Goal: Task Accomplishment & Management: Complete application form

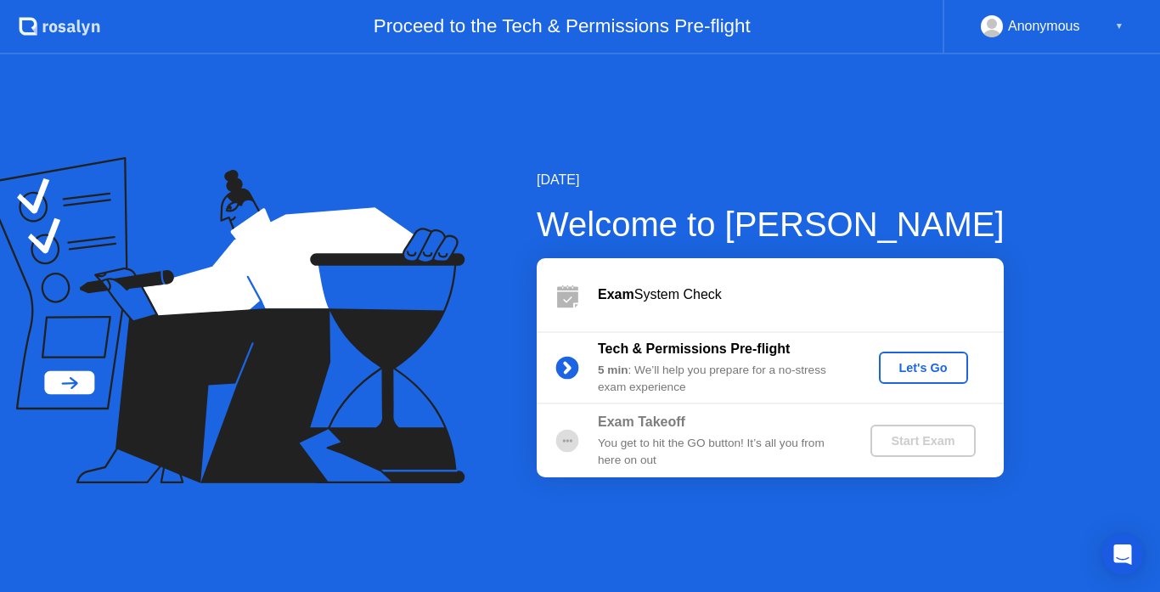
click at [947, 369] on div "Let's Go" at bounding box center [924, 368] width 76 height 14
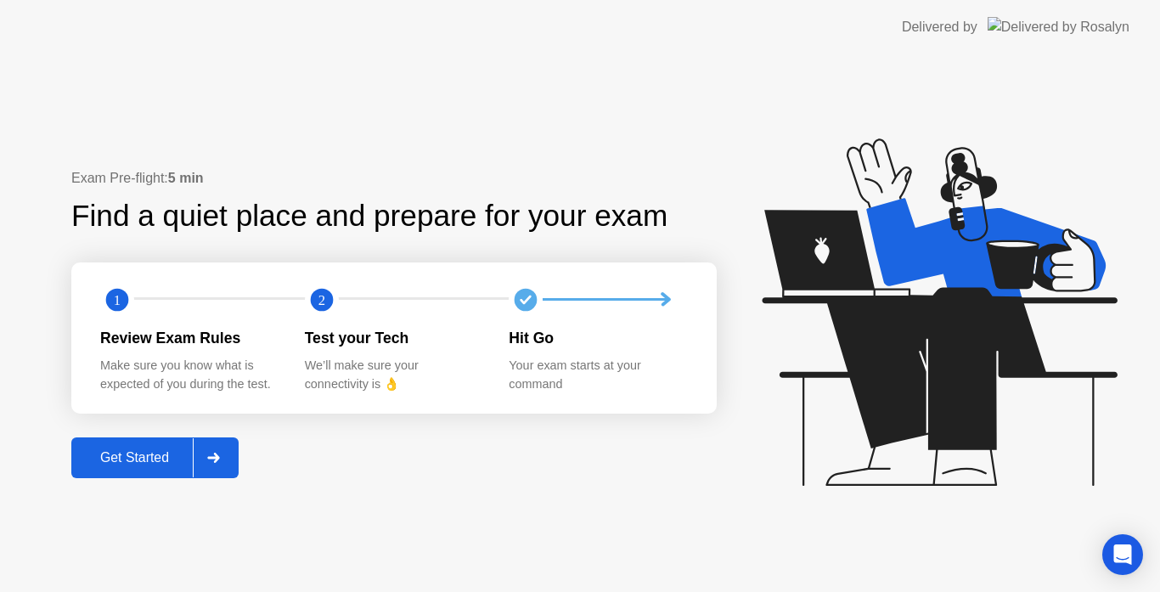
click at [165, 457] on div "Get Started" at bounding box center [134, 457] width 116 height 15
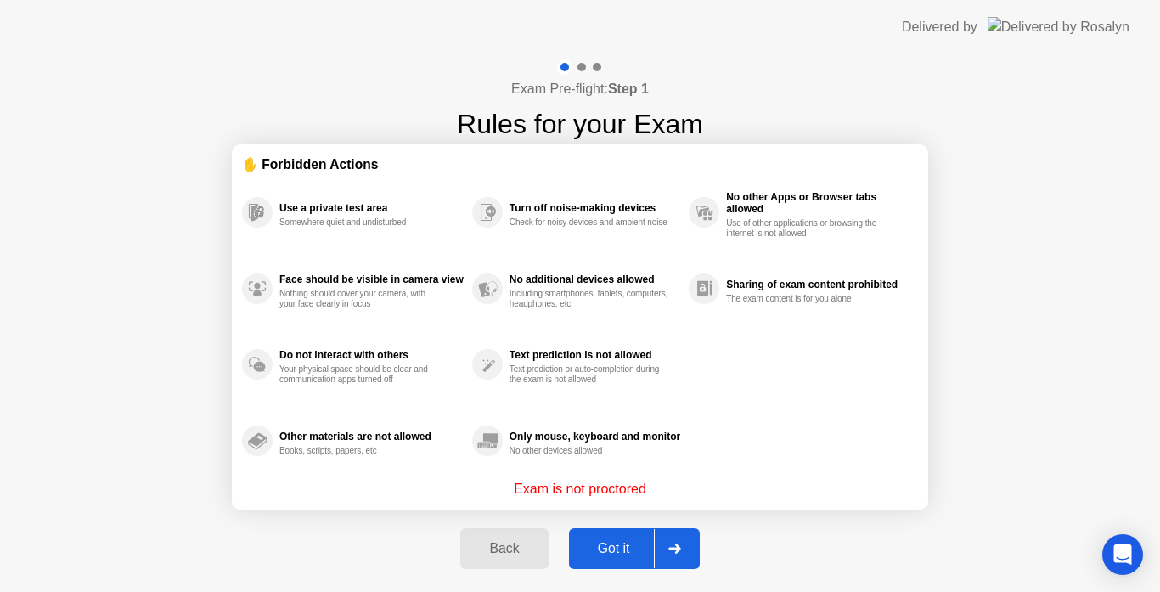
click at [624, 550] on div "Got it" at bounding box center [614, 548] width 80 height 15
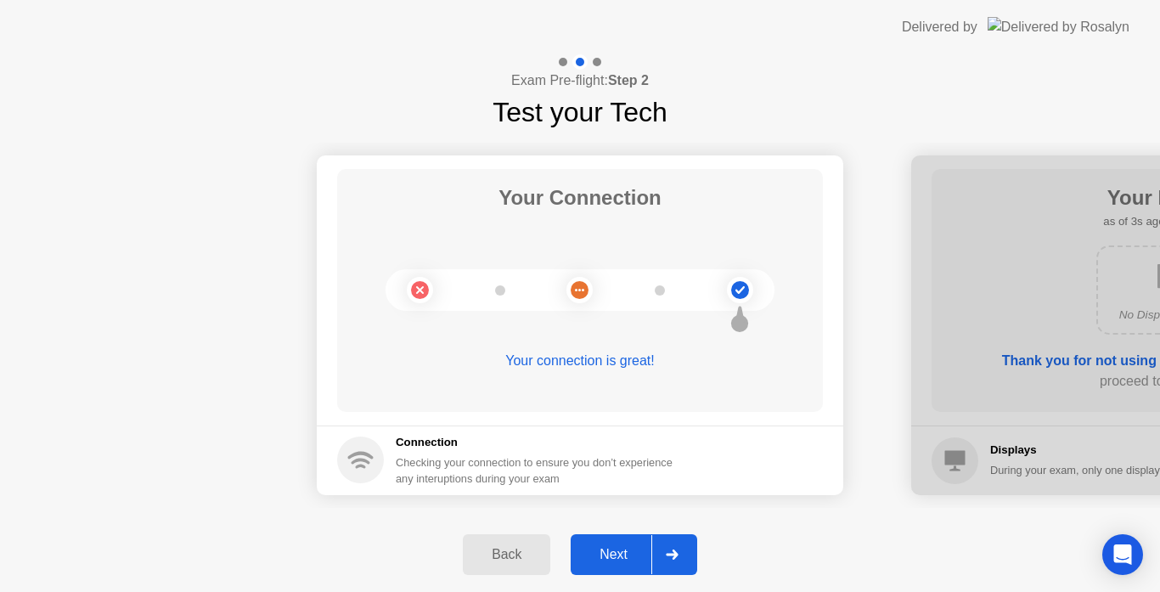
click at [624, 550] on div "Next" at bounding box center [614, 554] width 76 height 15
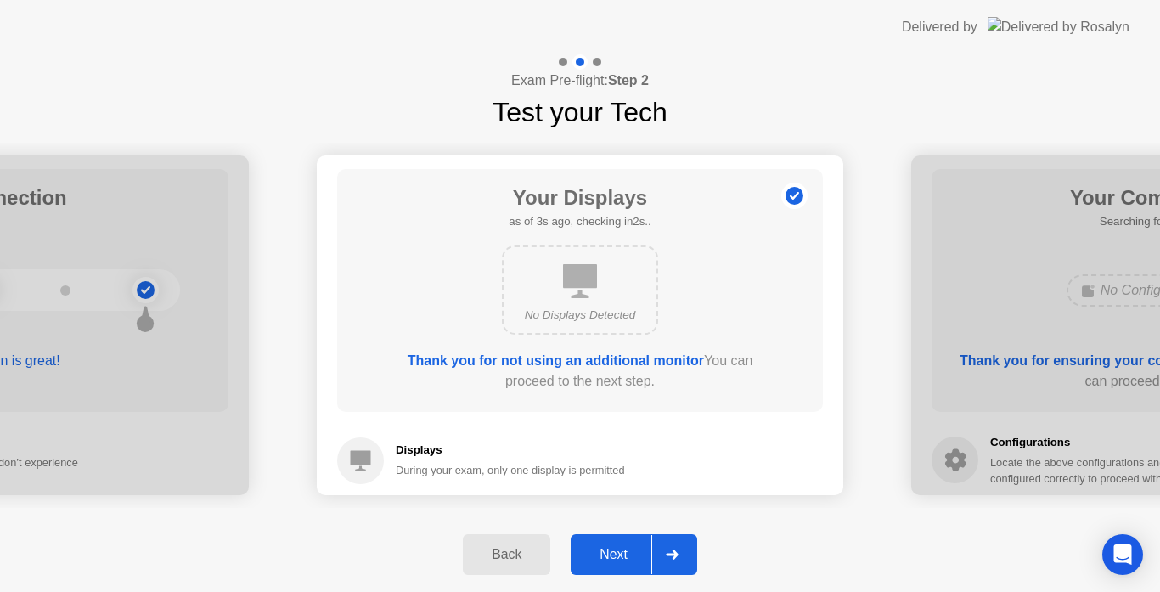
click at [624, 550] on div "Next" at bounding box center [614, 554] width 76 height 15
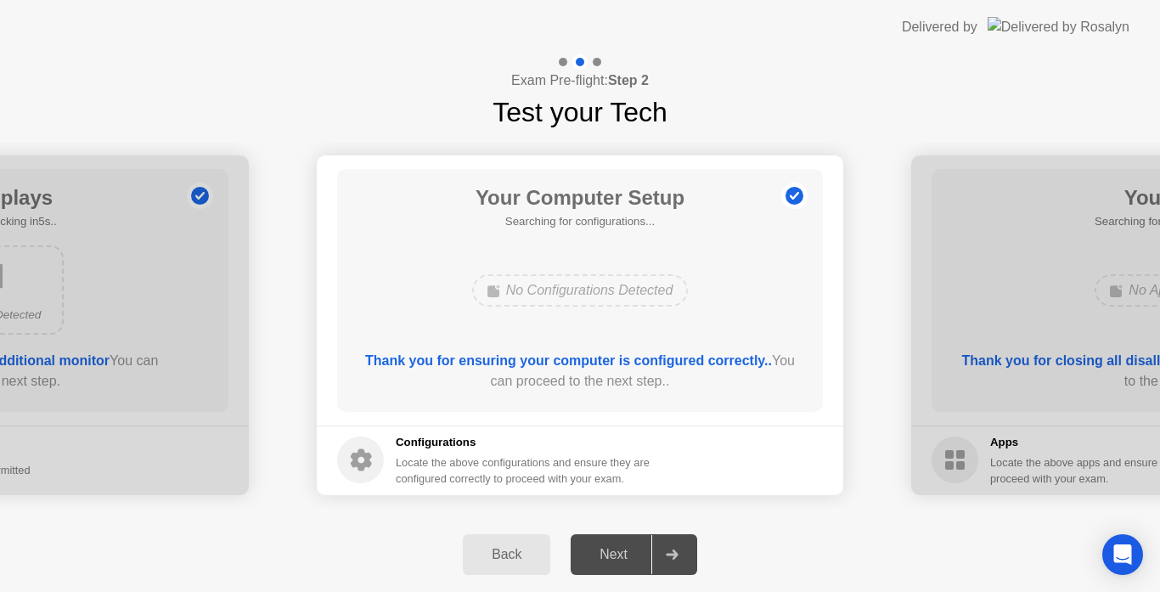
click at [624, 550] on div "Next" at bounding box center [614, 554] width 76 height 15
click at [676, 552] on icon at bounding box center [672, 555] width 12 height 10
click at [629, 547] on div "Next" at bounding box center [614, 554] width 76 height 15
click at [677, 564] on div at bounding box center [672, 554] width 41 height 39
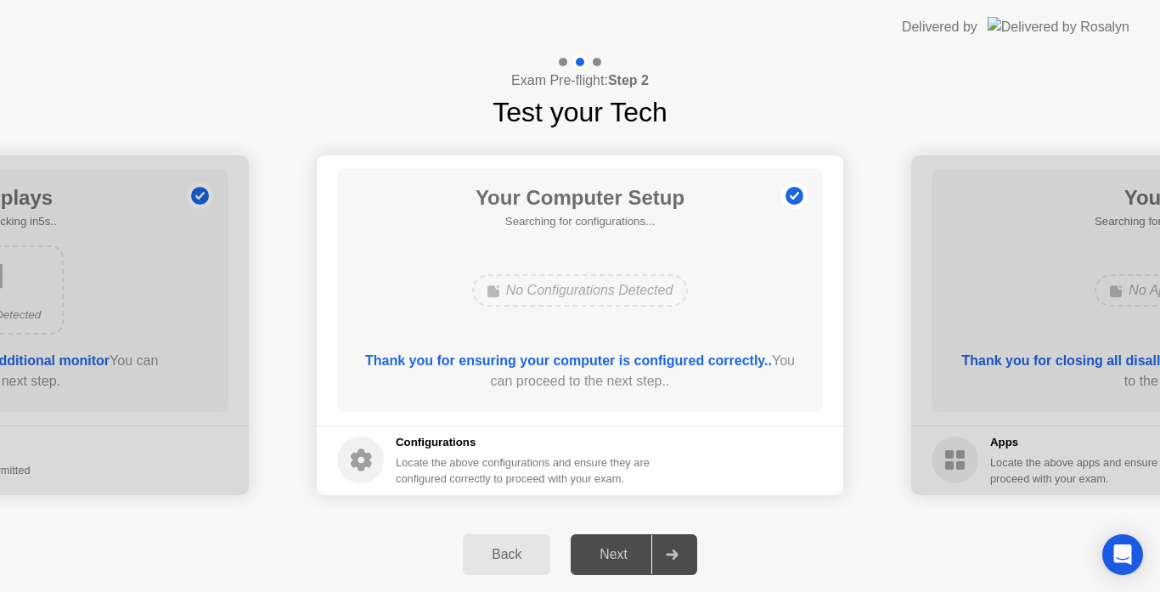
click at [677, 564] on div at bounding box center [672, 554] width 41 height 39
click at [594, 547] on div "Next" at bounding box center [614, 554] width 76 height 15
click at [521, 548] on div "Back" at bounding box center [506, 554] width 77 height 15
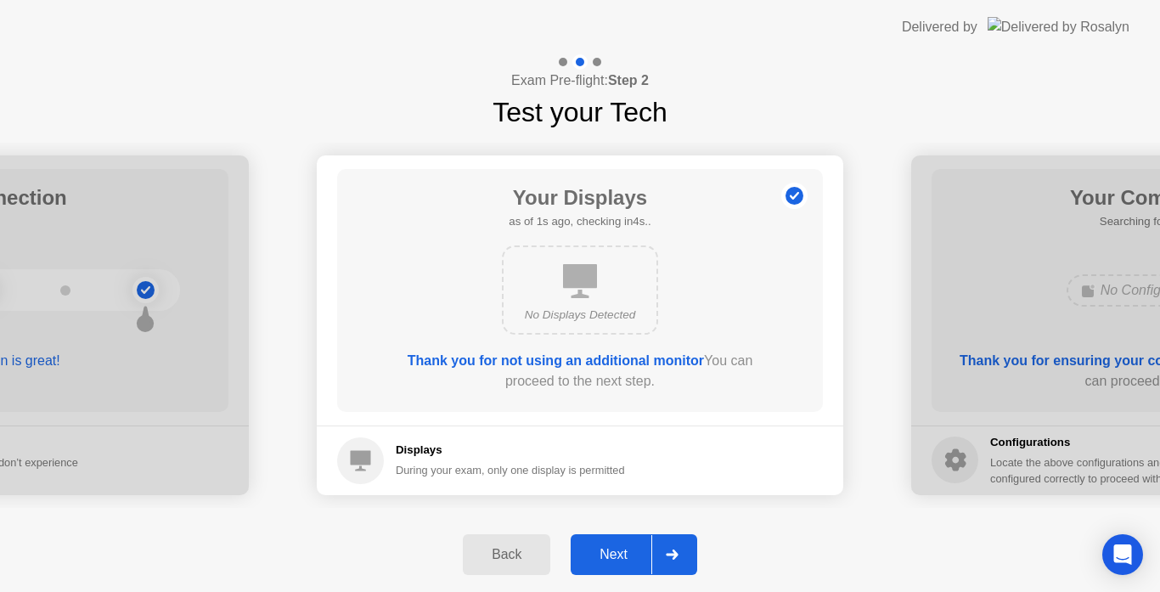
click at [599, 557] on div "Next" at bounding box center [614, 554] width 76 height 15
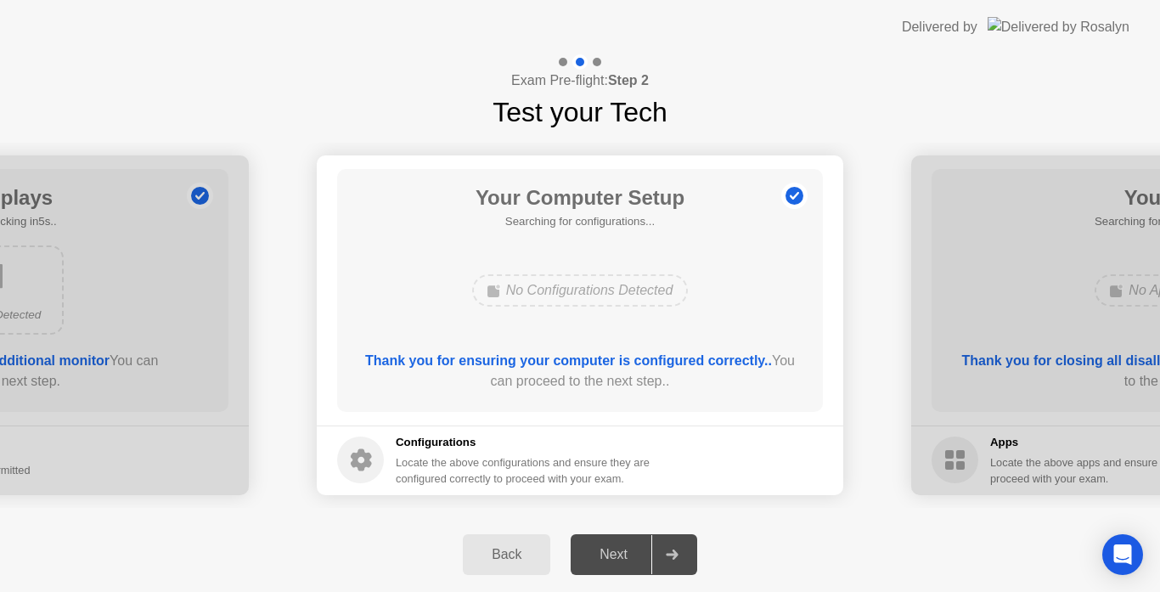
click at [599, 557] on div "Next" at bounding box center [614, 554] width 76 height 15
click at [580, 282] on div "No Configurations Detected" at bounding box center [580, 290] width 217 height 32
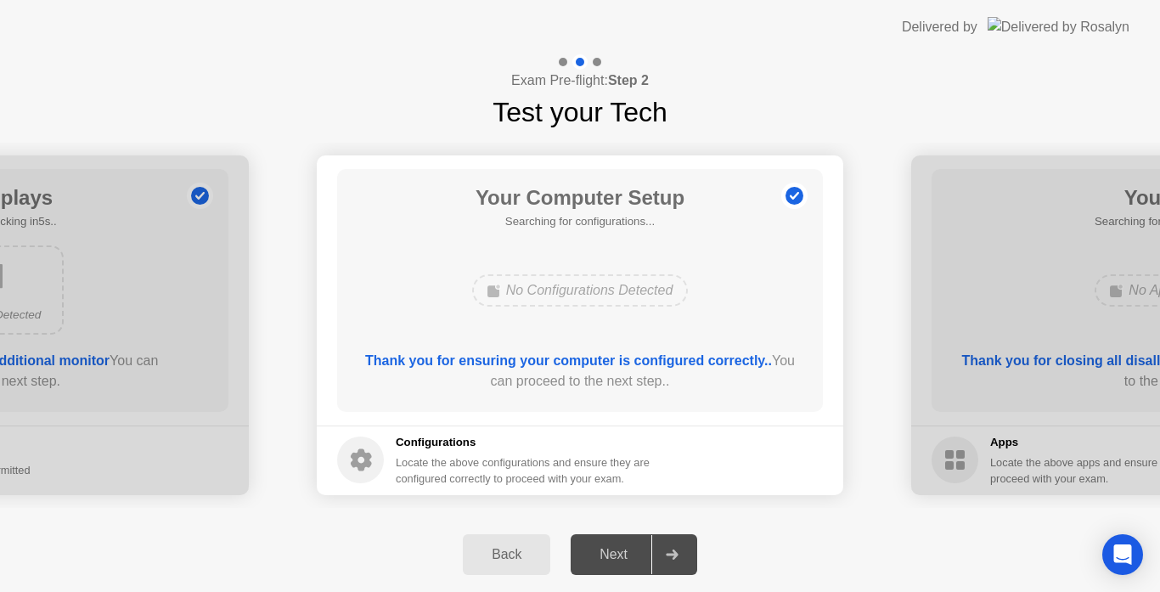
click at [508, 464] on div "Locate the above configurations and ensure they are configured correctly to pro…" at bounding box center [524, 470] width 257 height 32
click at [449, 438] on h5 "Configurations" at bounding box center [524, 442] width 257 height 17
click at [566, 321] on div "Your Computer Setup Searching for configurations... No Configurations Detected …" at bounding box center [580, 290] width 486 height 243
click at [656, 550] on div at bounding box center [672, 554] width 41 height 39
click at [691, 550] on div at bounding box center [672, 554] width 41 height 39
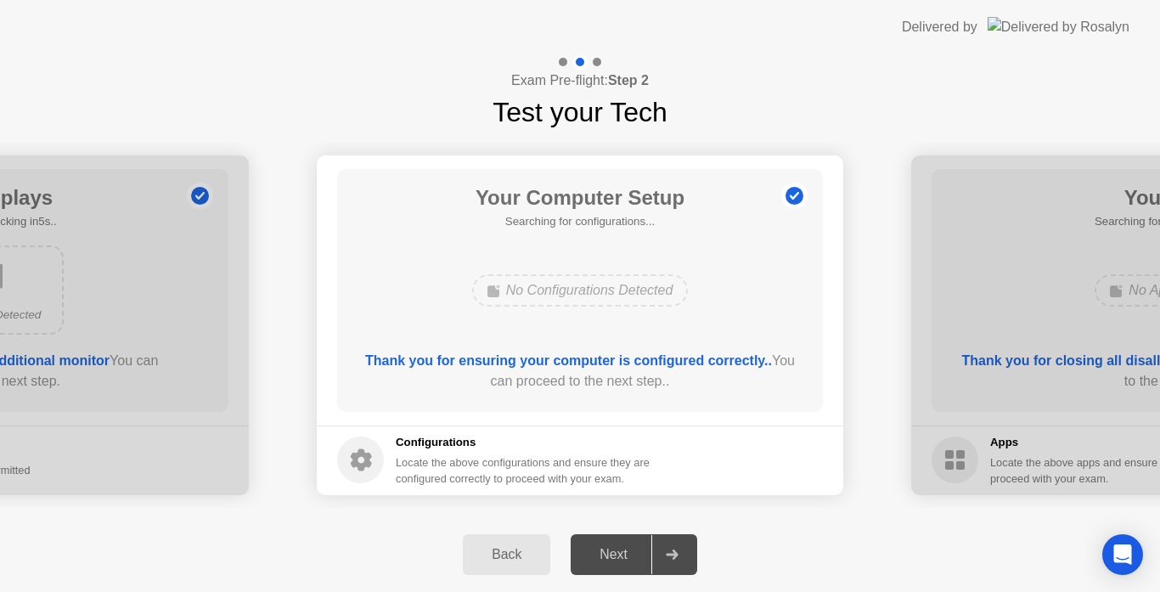
click at [666, 555] on div at bounding box center [672, 554] width 41 height 39
click at [610, 535] on button "Next" at bounding box center [634, 554] width 127 height 41
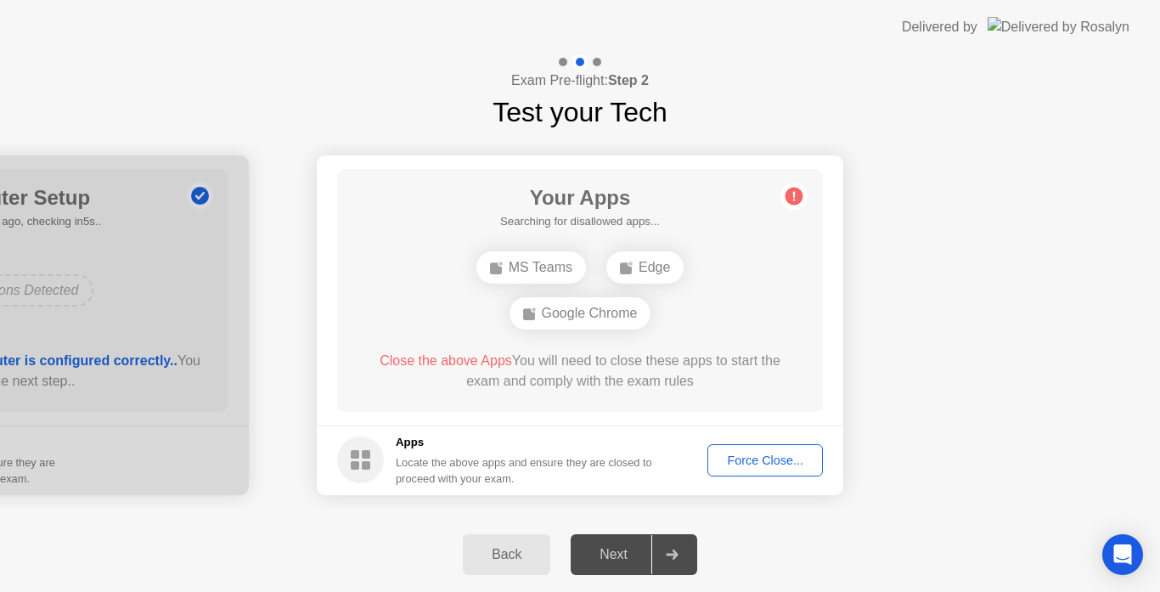
click at [719, 446] on button "Force Close..." at bounding box center [766, 460] width 116 height 32
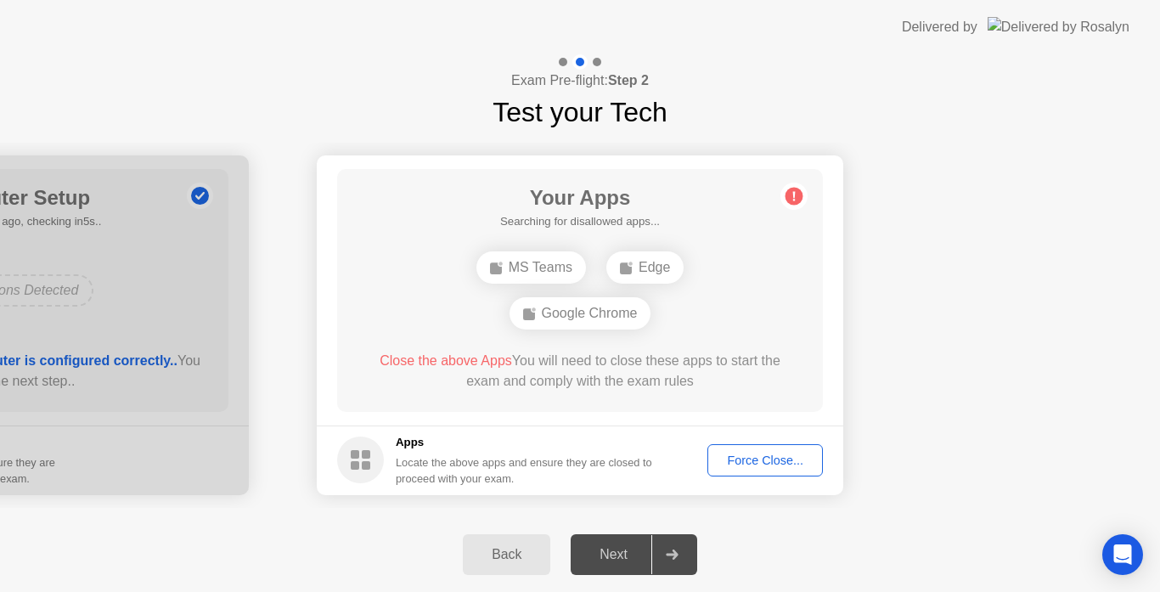
click at [748, 463] on div "Force Close..." at bounding box center [766, 461] width 104 height 14
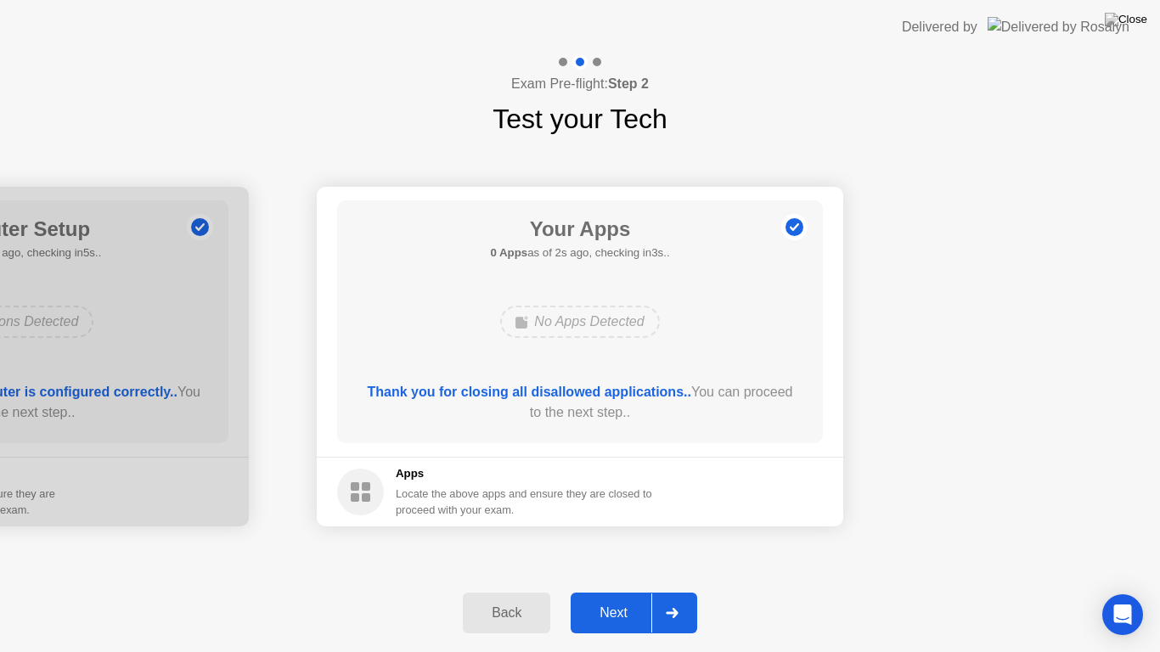
click at [624, 591] on div "Next" at bounding box center [614, 613] width 76 height 15
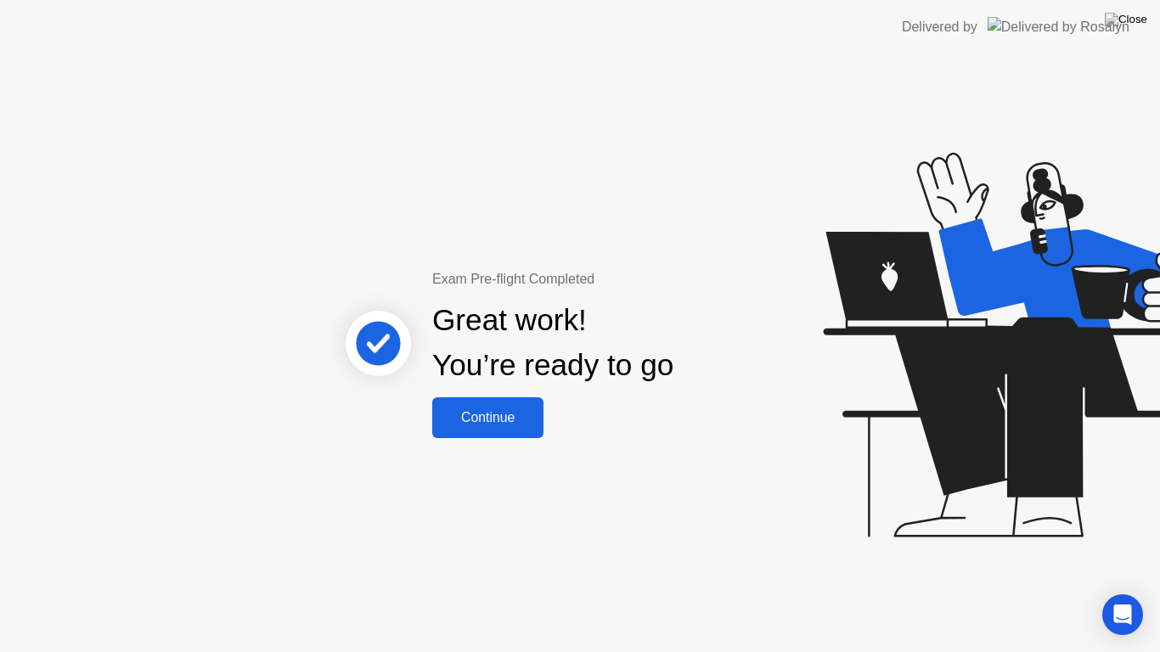
click at [514, 425] on div "Continue" at bounding box center [487, 417] width 101 height 15
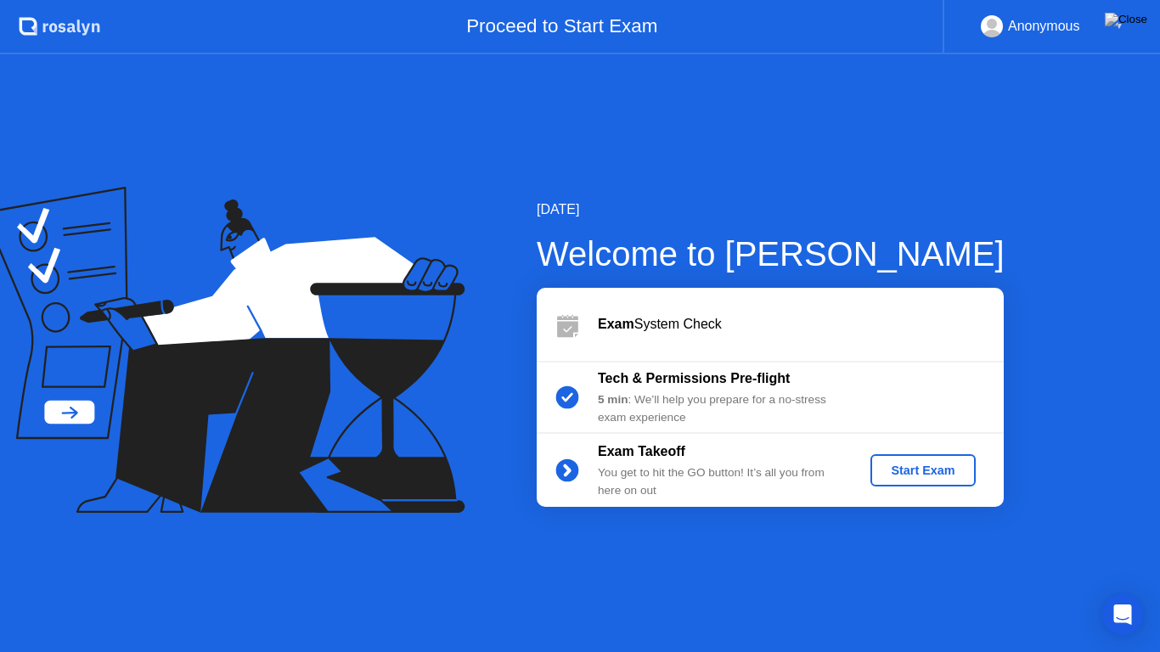
click at [917, 464] on div "Start Exam" at bounding box center [923, 471] width 91 height 14
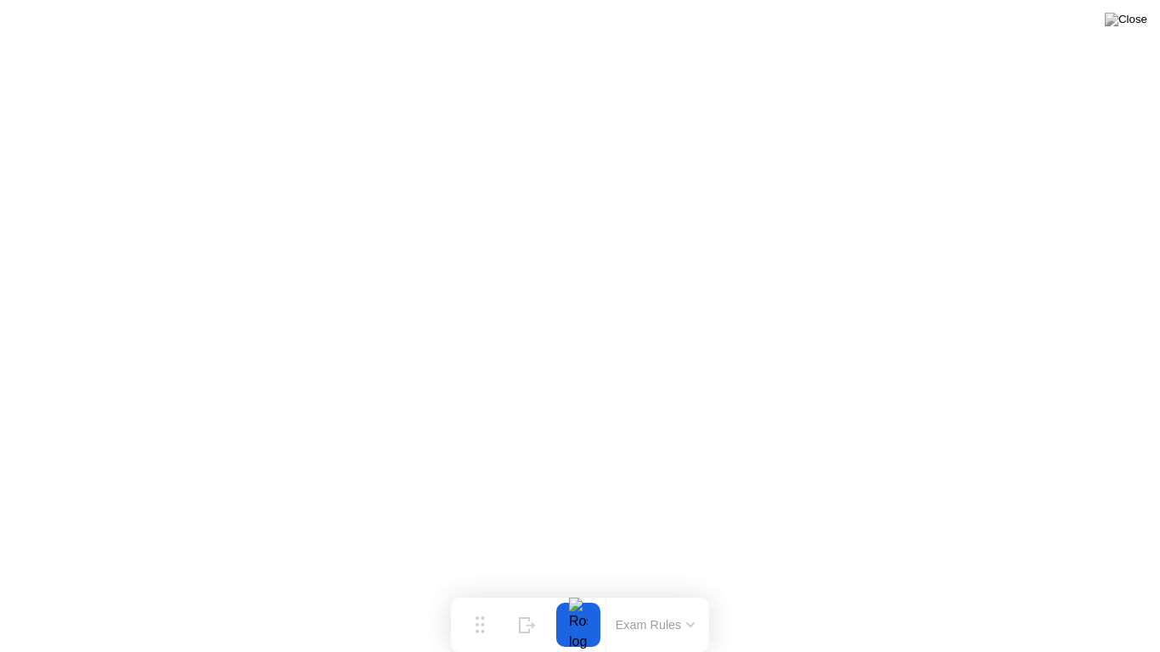
click at [641, 591] on button "Exam Rules" at bounding box center [656, 625] width 90 height 15
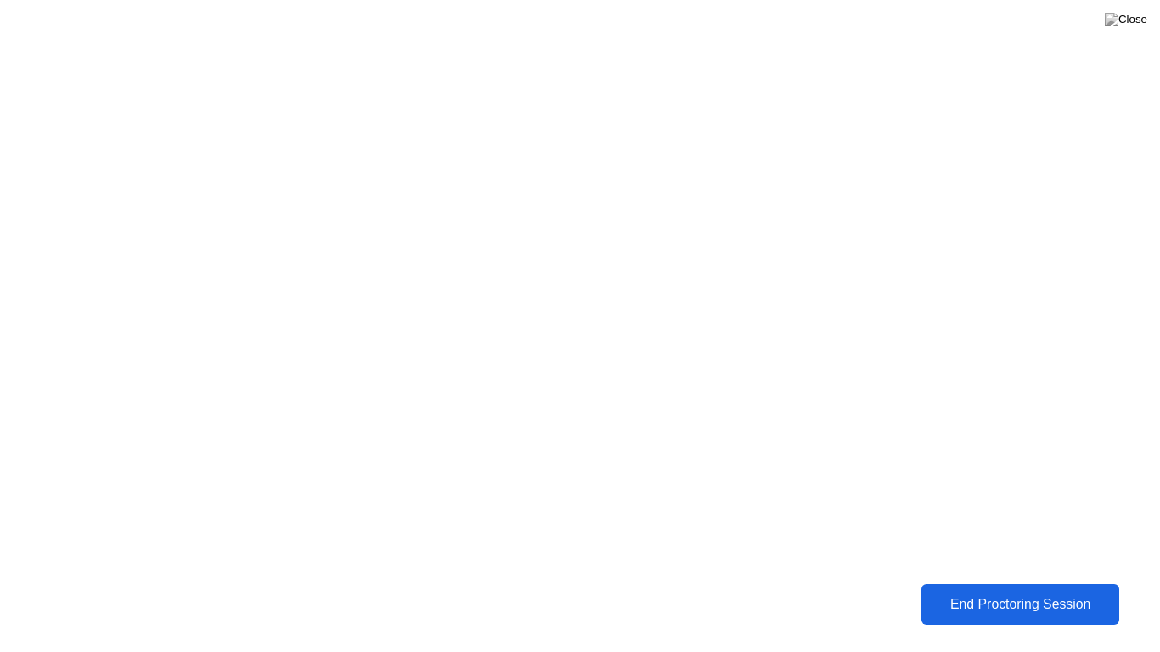
click at [994, 591] on div "End Proctoring Session" at bounding box center [1020, 604] width 203 height 16
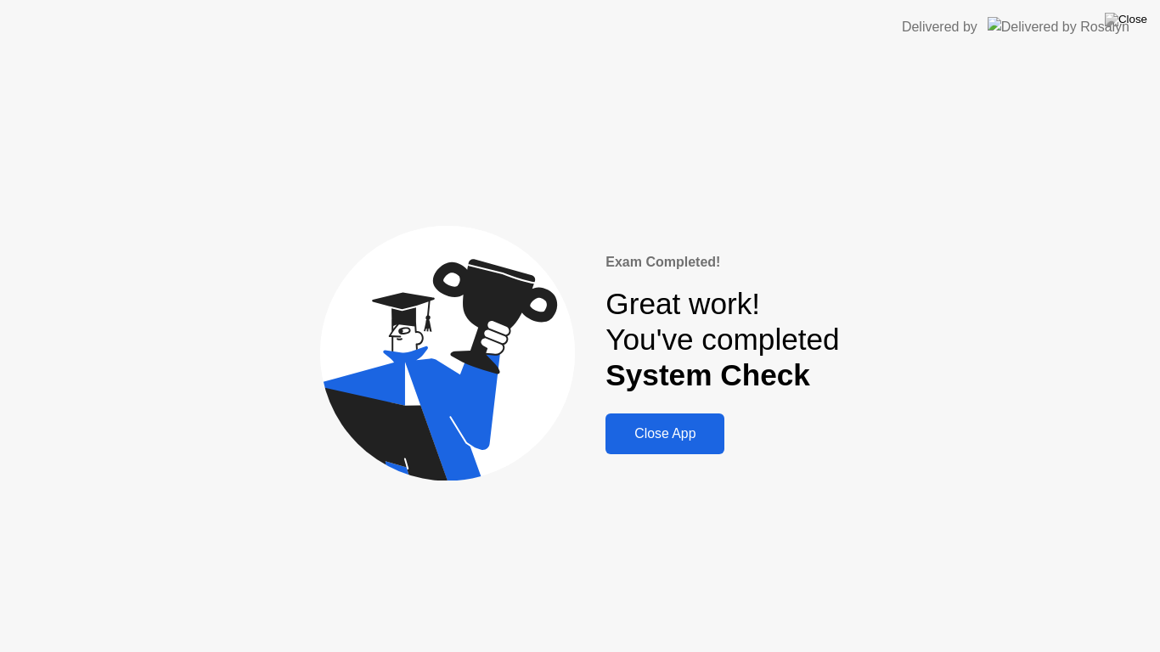
click at [667, 446] on button "Close App" at bounding box center [665, 434] width 119 height 41
